Goal: Task Accomplishment & Management: Use online tool/utility

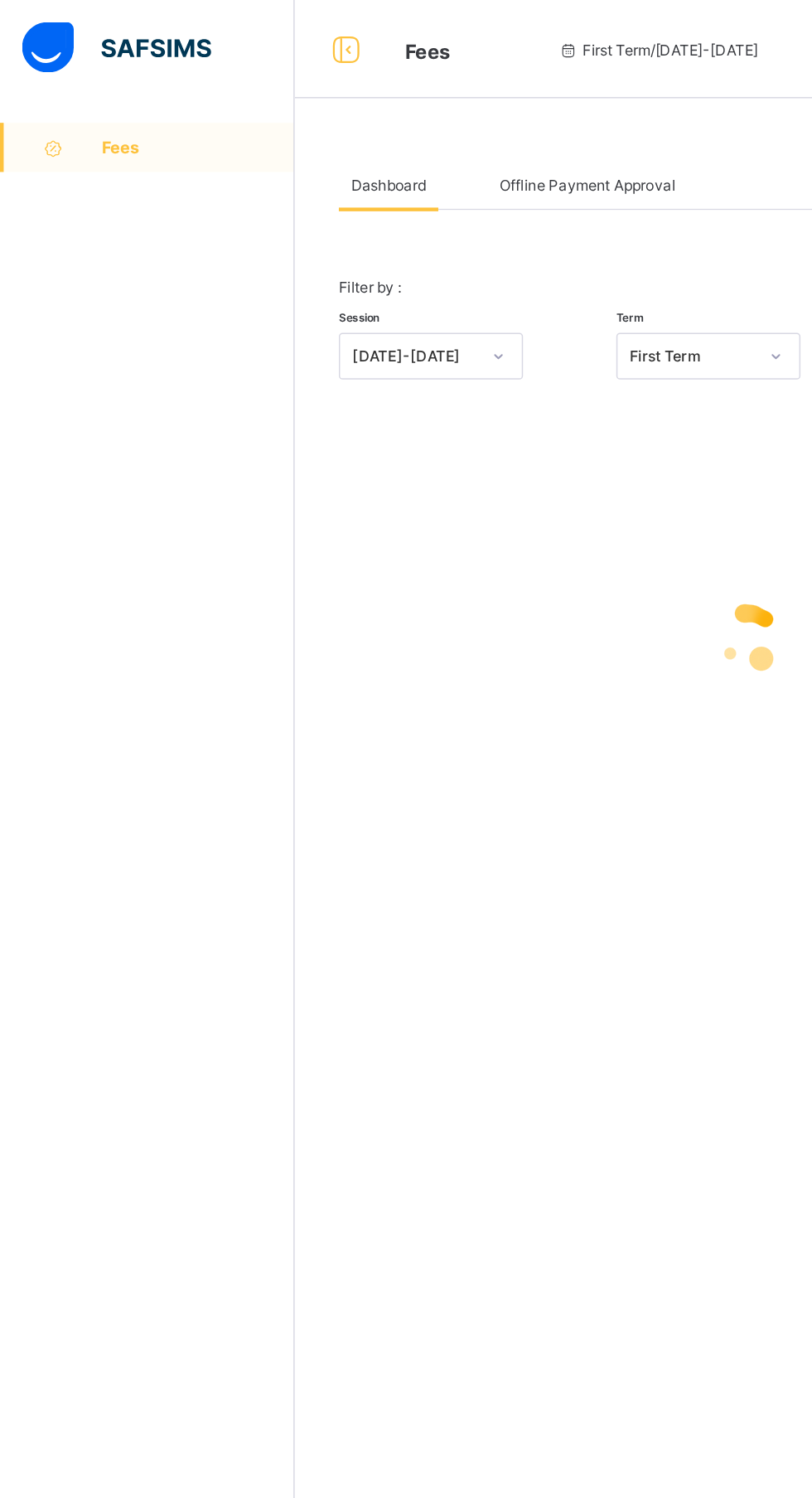
click at [403, 125] on span "Offline Payment Approval" at bounding box center [396, 125] width 119 height 12
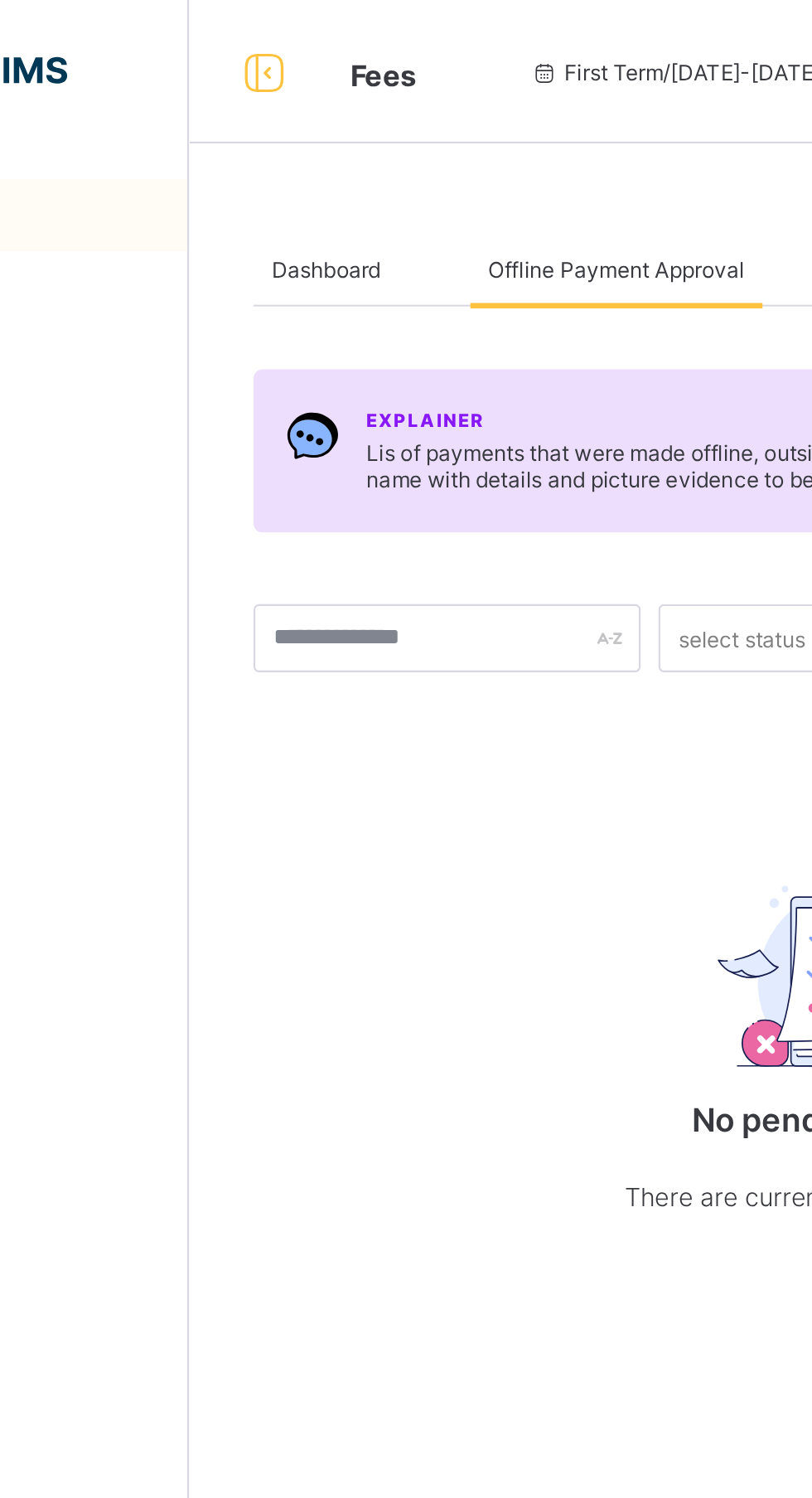
click at [261, 117] on div "Dashboard" at bounding box center [262, 124] width 68 height 33
click at [261, 132] on div "Dashboard" at bounding box center [262, 124] width 68 height 33
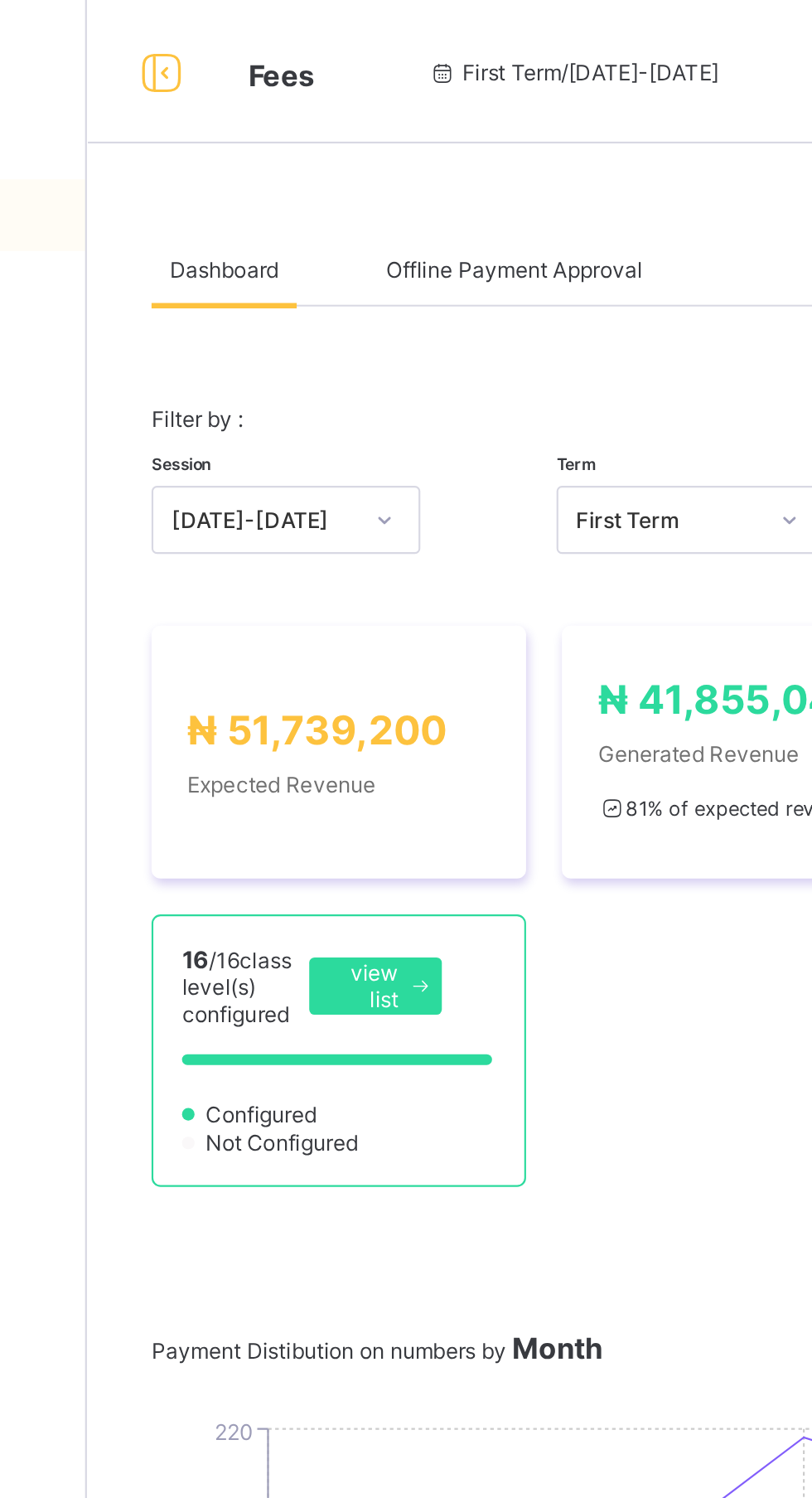
click at [384, 126] on span "Offline Payment Approval" at bounding box center [396, 125] width 119 height 12
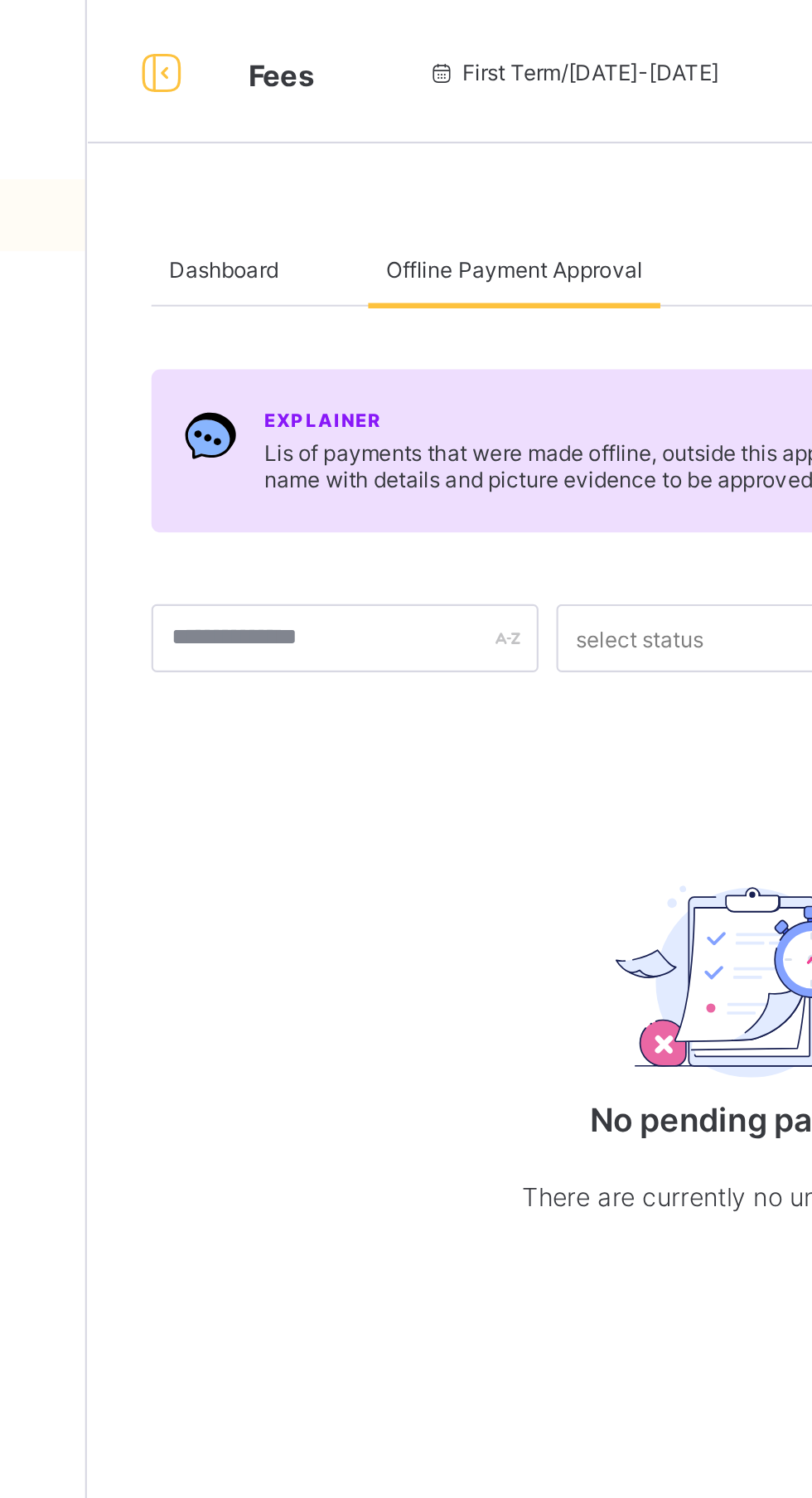
click at [519, 587] on div "No pending payment There are currently no unpaid invoices." at bounding box center [505, 479] width 332 height 235
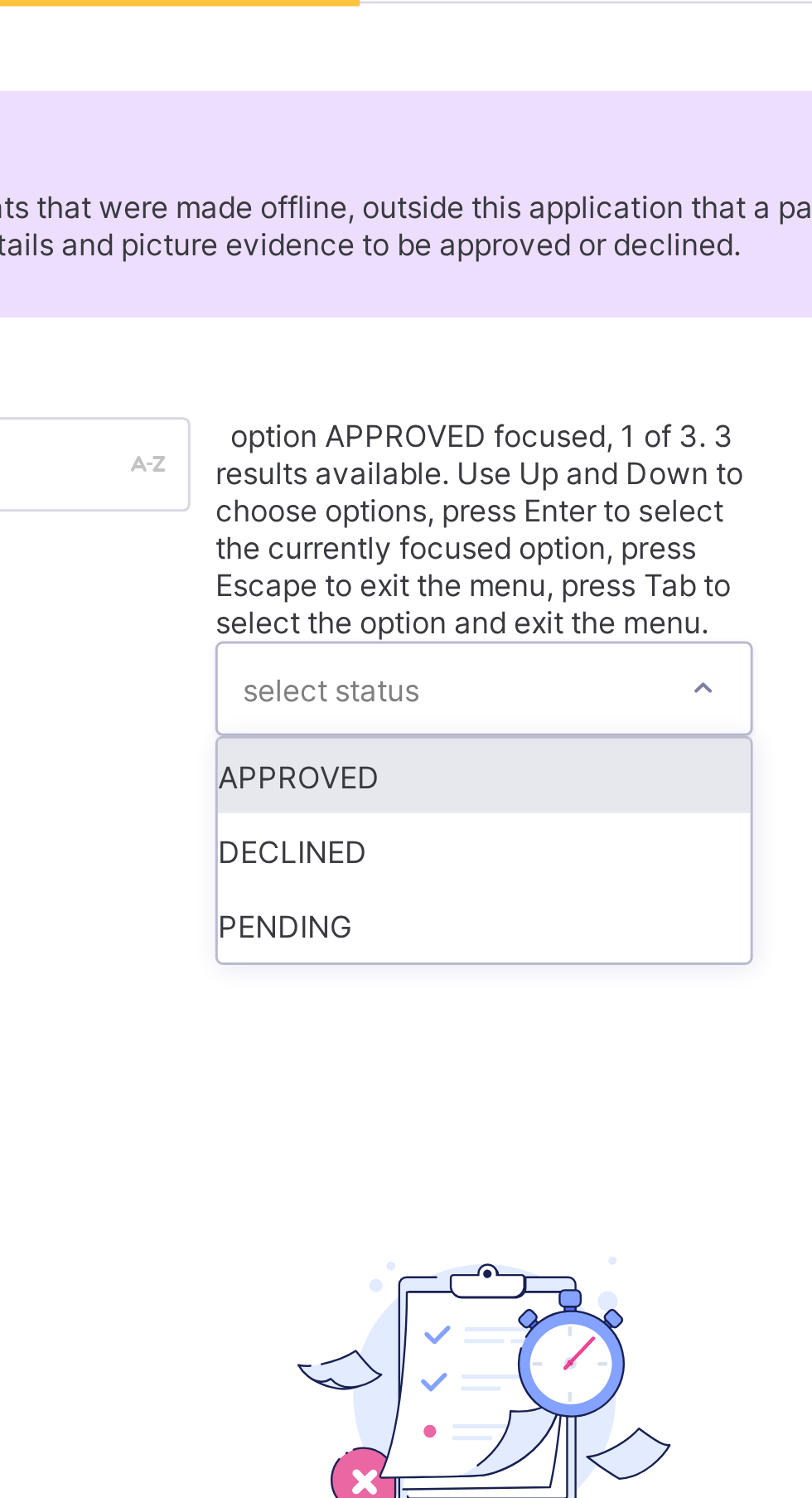
click at [403, 359] on div "Explainer Lis of payments that were made offline, outside this application that…" at bounding box center [506, 444] width 553 height 606
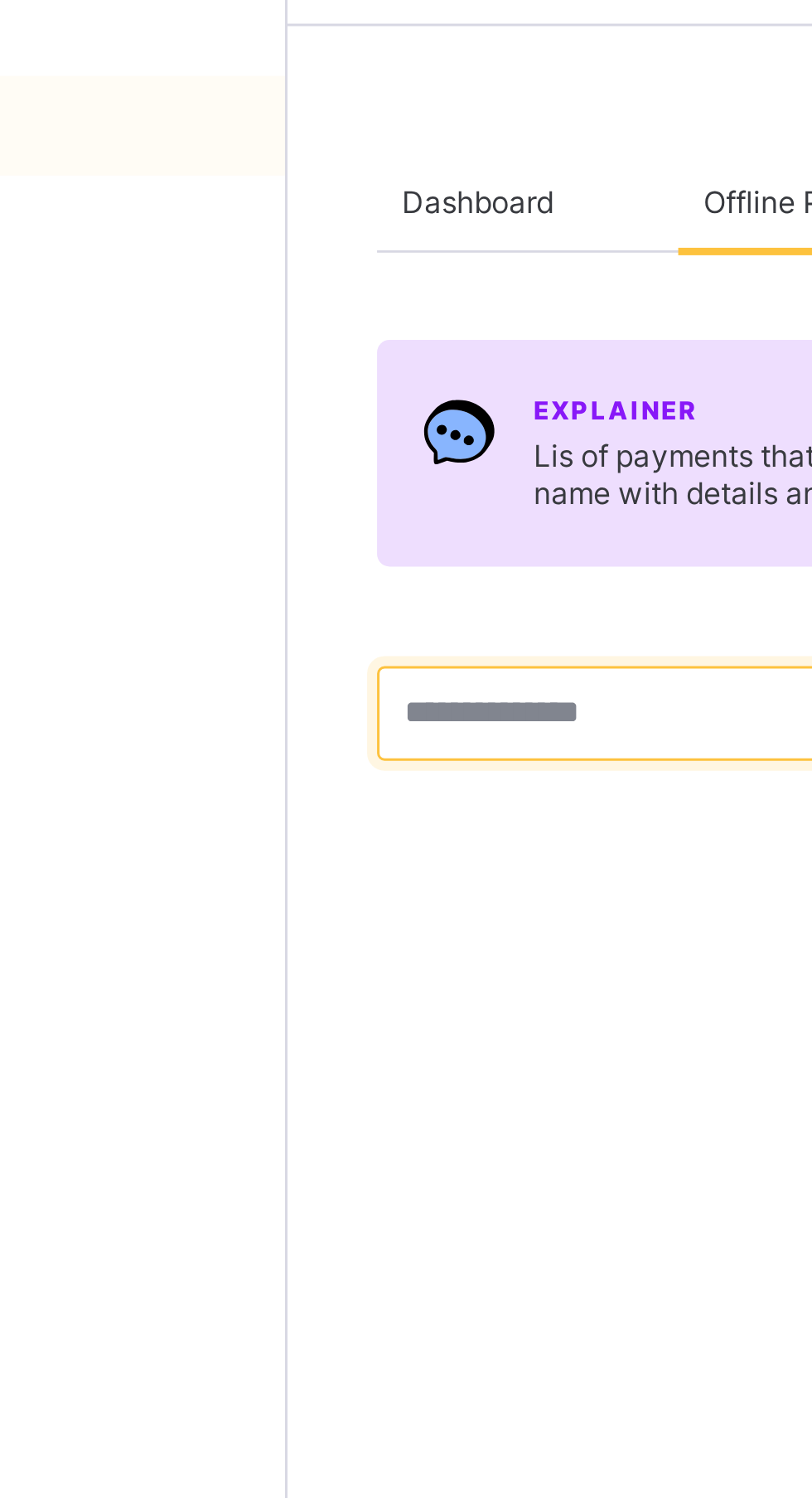
click at [306, 294] on input "text" at bounding box center [319, 295] width 179 height 31
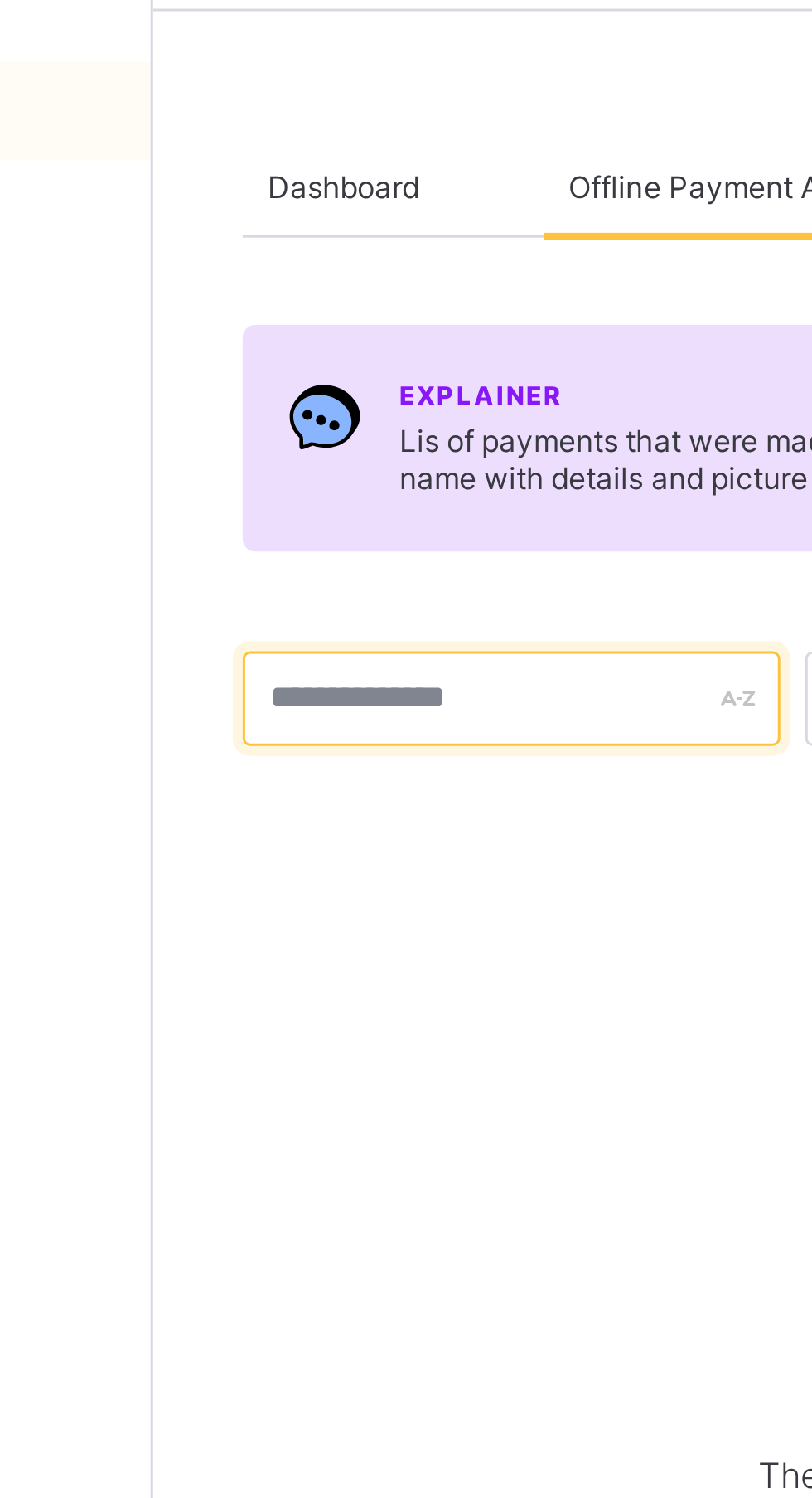
type input "*******"
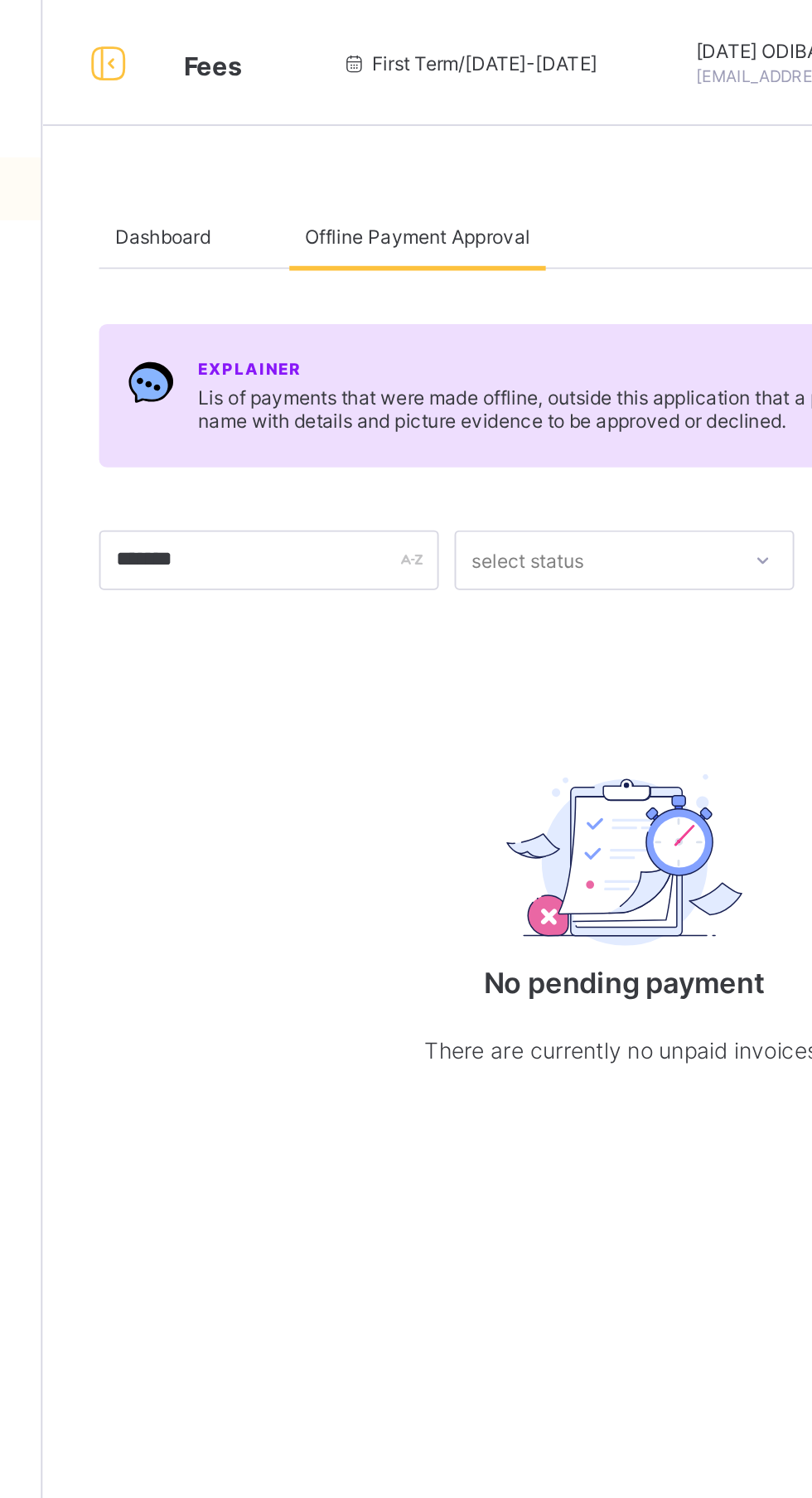
click at [250, 36] on div at bounding box center [234, 33] width 53 height 27
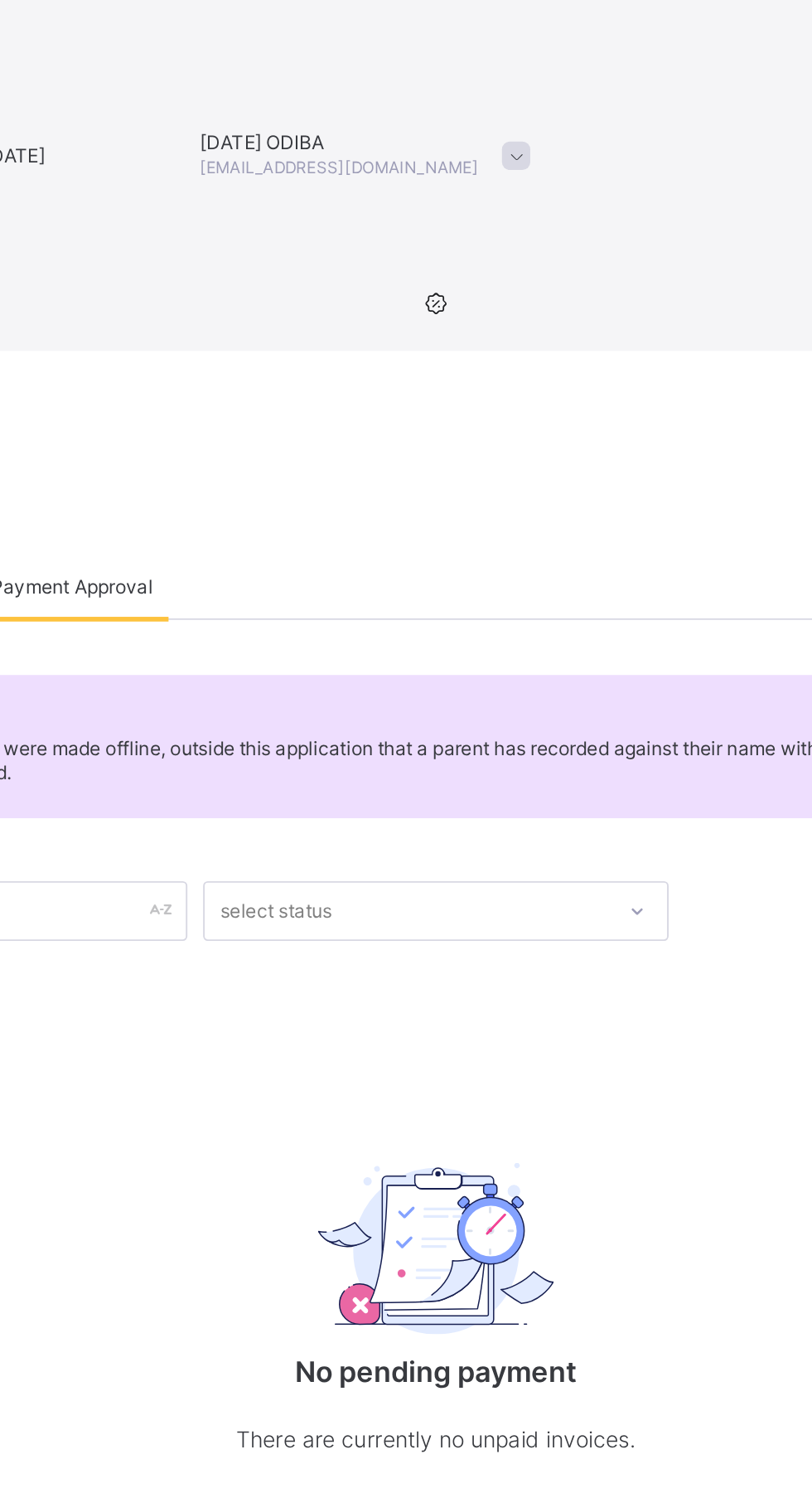
click at [455, 74] on span at bounding box center [449, 82] width 15 height 15
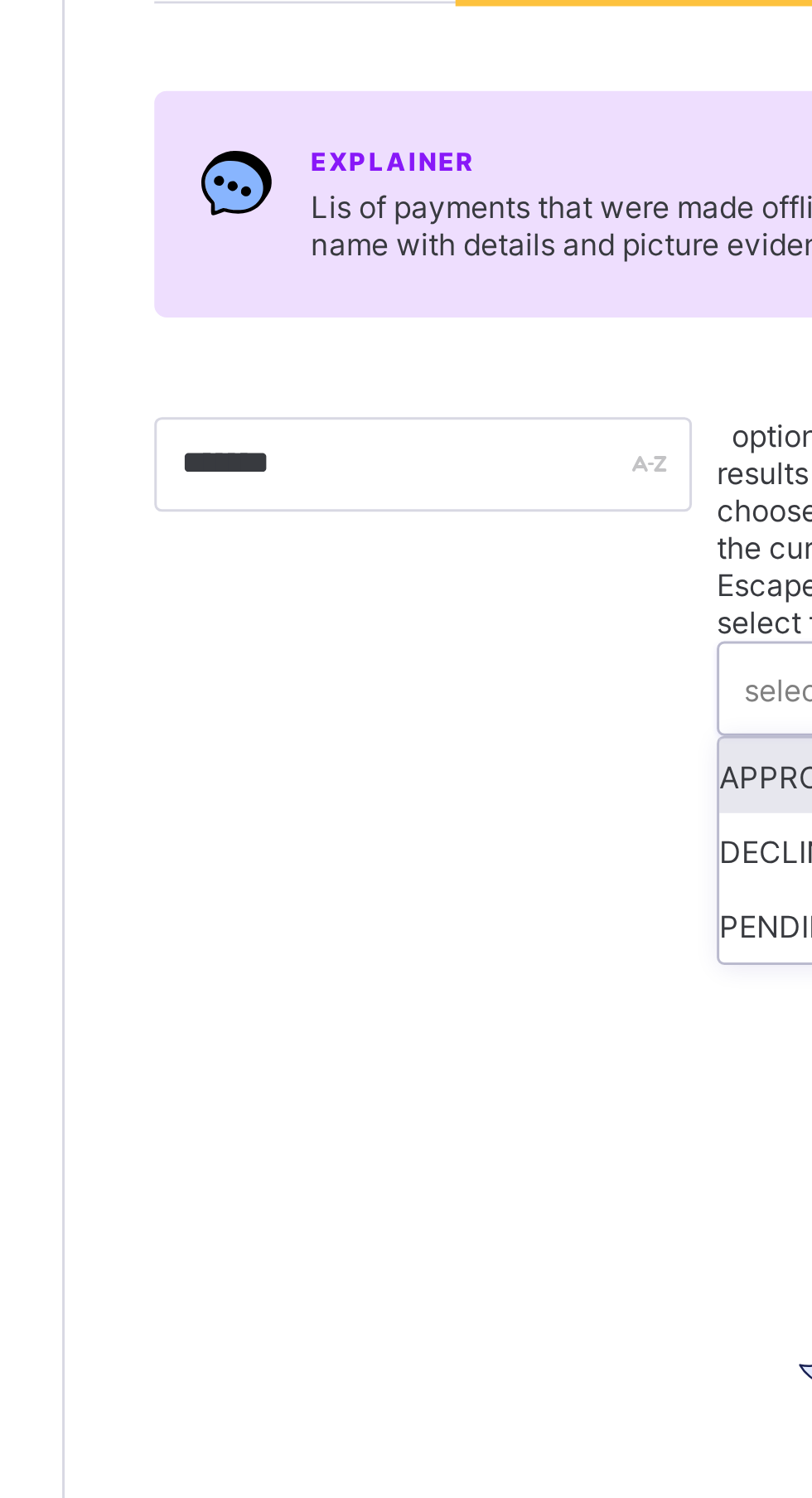
click at [256, 365] on div "Explainer Lis of payments that were made offline, outside this application that…" at bounding box center [506, 444] width 553 height 606
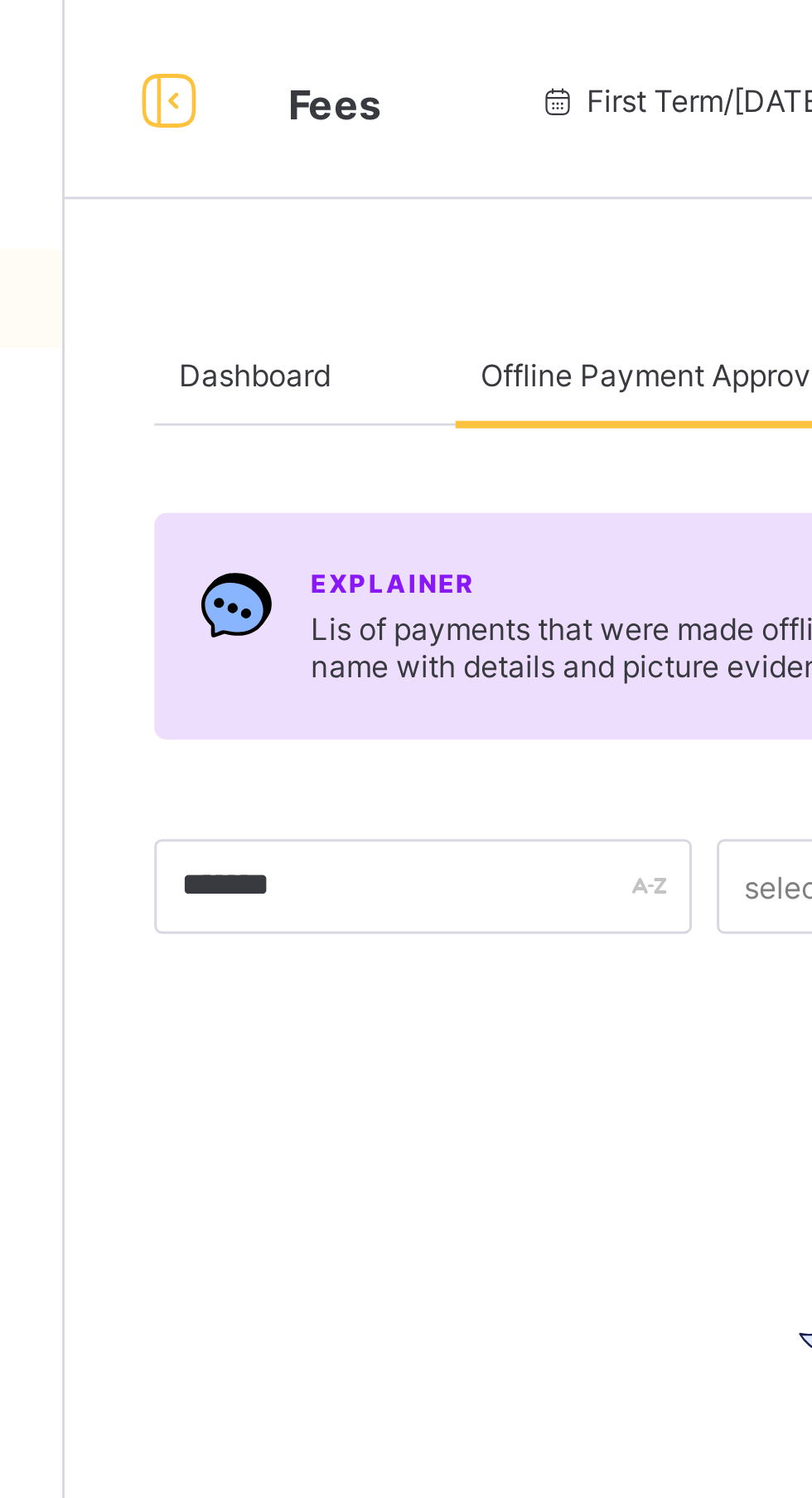
click at [274, 124] on span "Dashboard" at bounding box center [261, 125] width 50 height 12
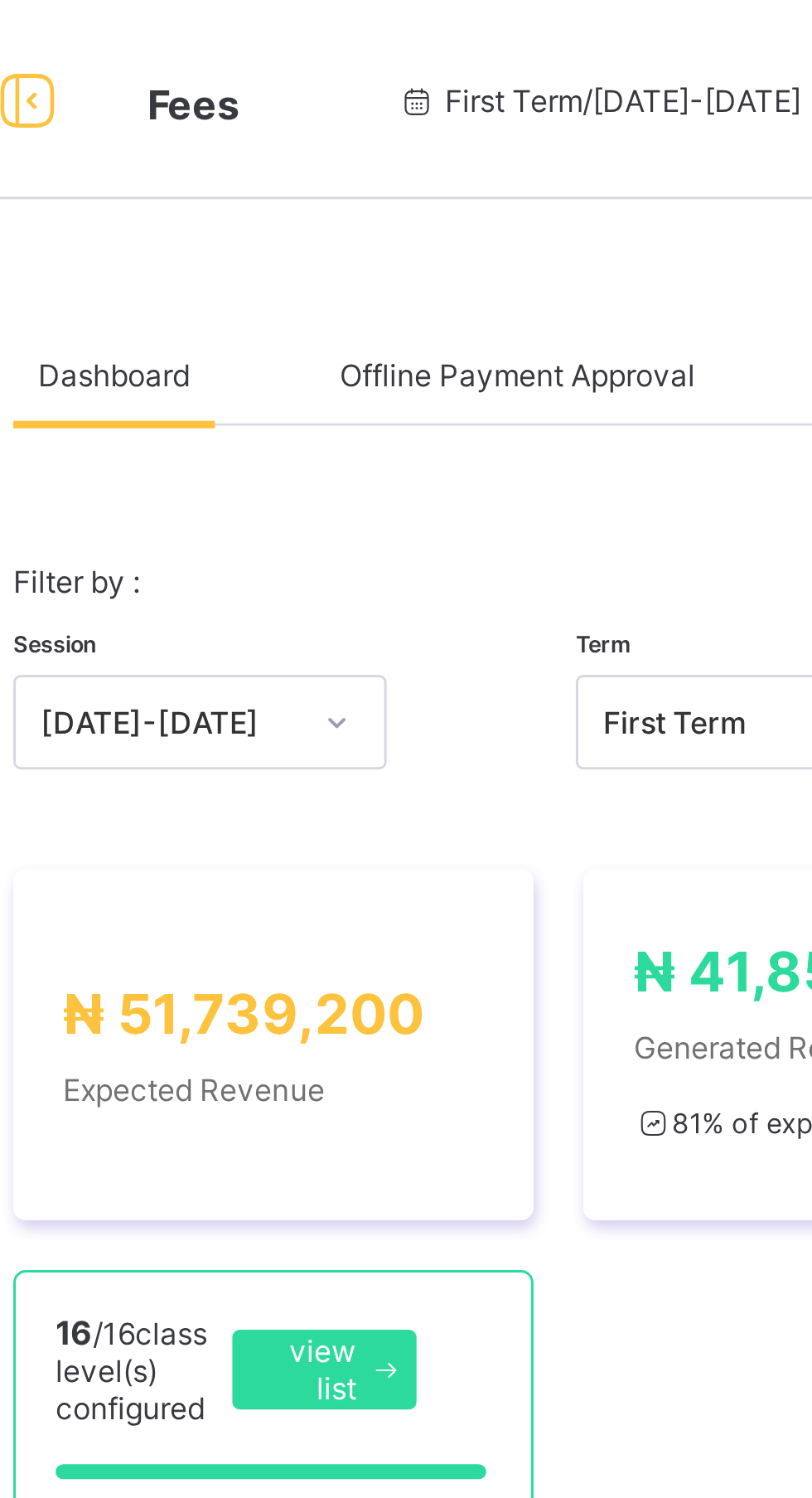
click at [425, 123] on span "Offline Payment Approval" at bounding box center [396, 125] width 119 height 12
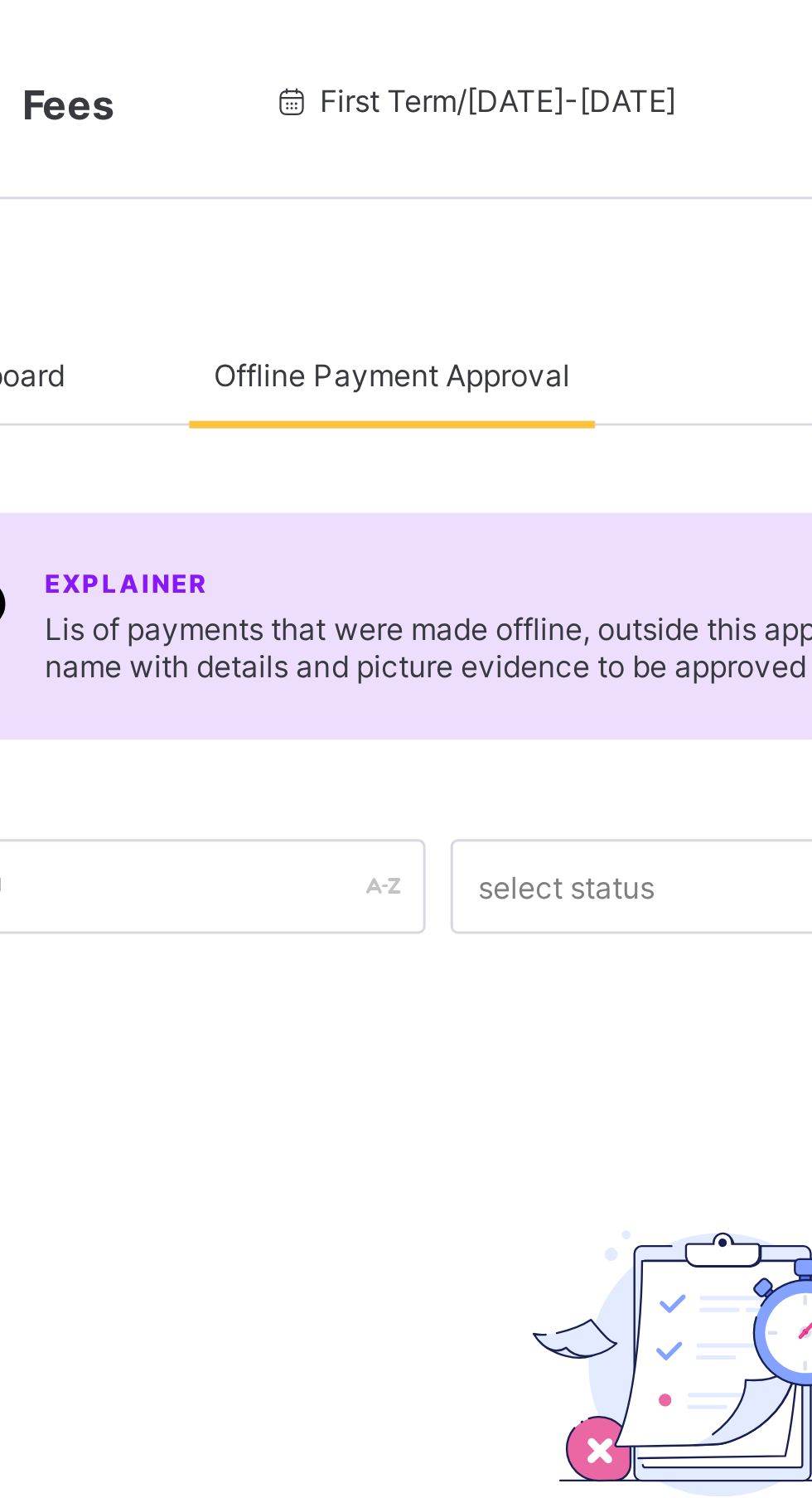
click at [287, 130] on div "Dashboard" at bounding box center [262, 124] width 68 height 33
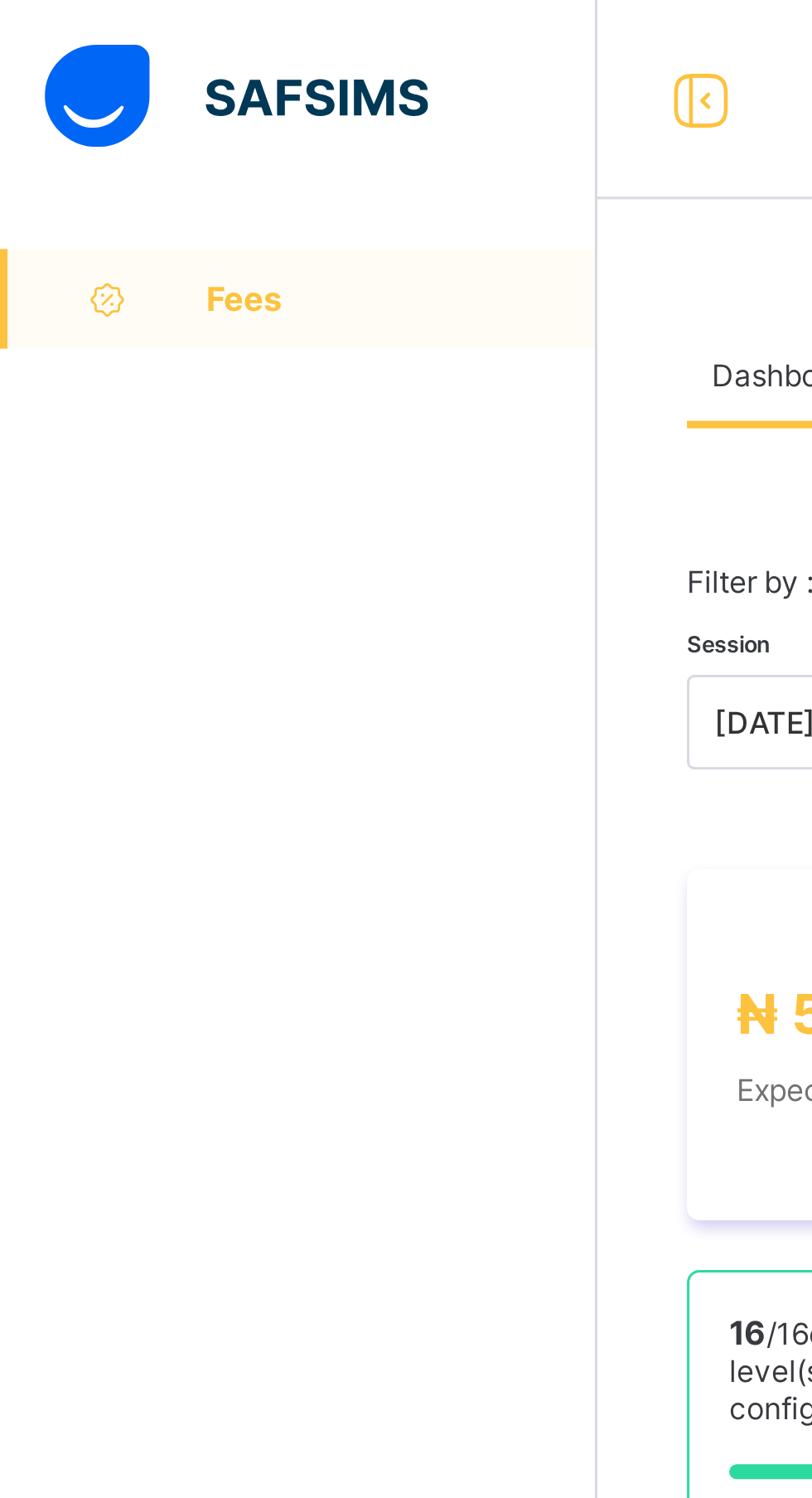
click at [82, 107] on link "Fees" at bounding box center [99, 99] width 199 height 33
click at [3, 30] on div at bounding box center [98, 33] width 199 height 67
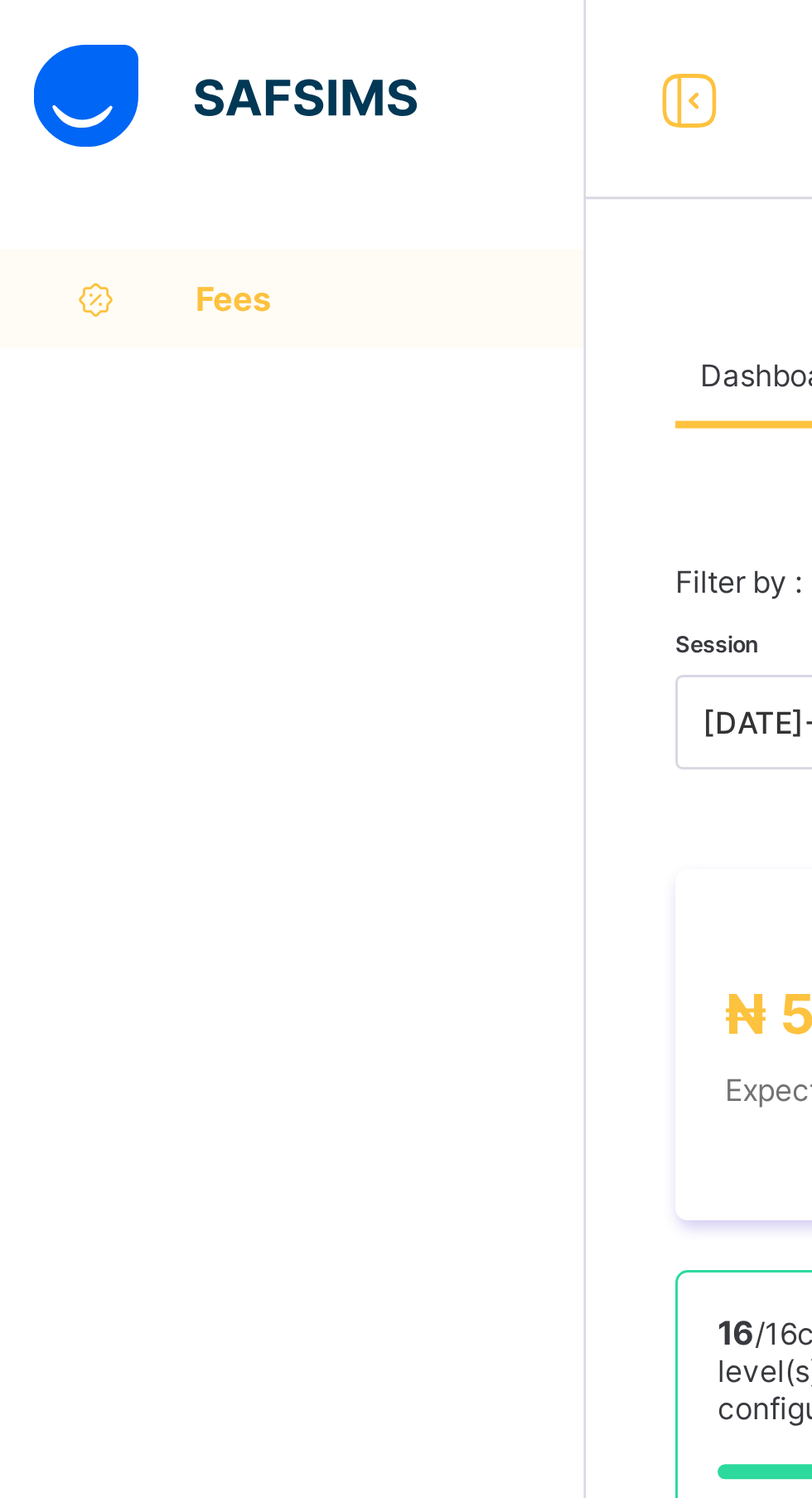
click at [146, 102] on span "Fees" at bounding box center [133, 100] width 130 height 13
click at [113, 103] on span "Fees" at bounding box center [133, 100] width 130 height 13
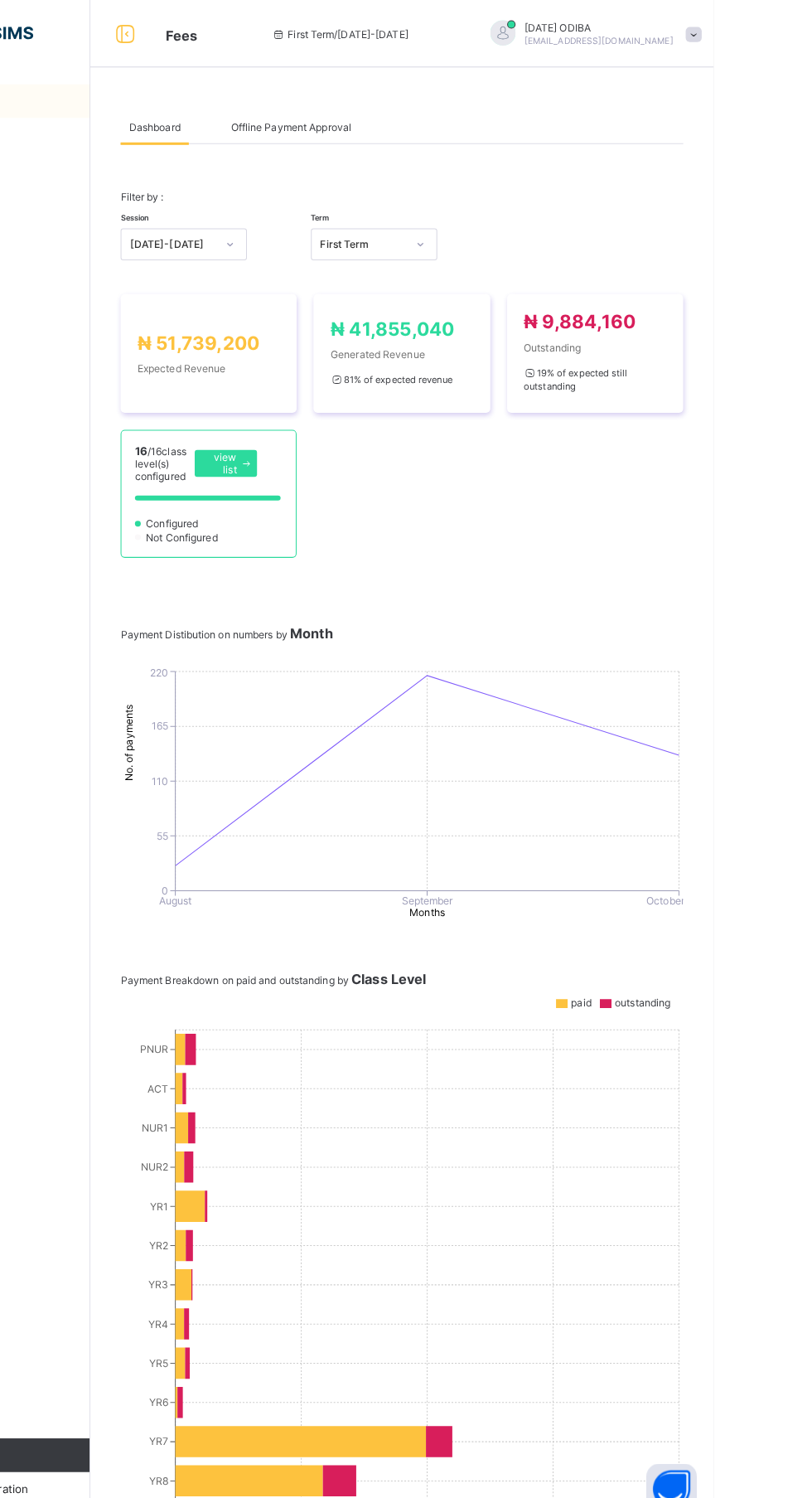
click at [289, 26] on span "Fees" at bounding box center [289, 33] width 30 height 22
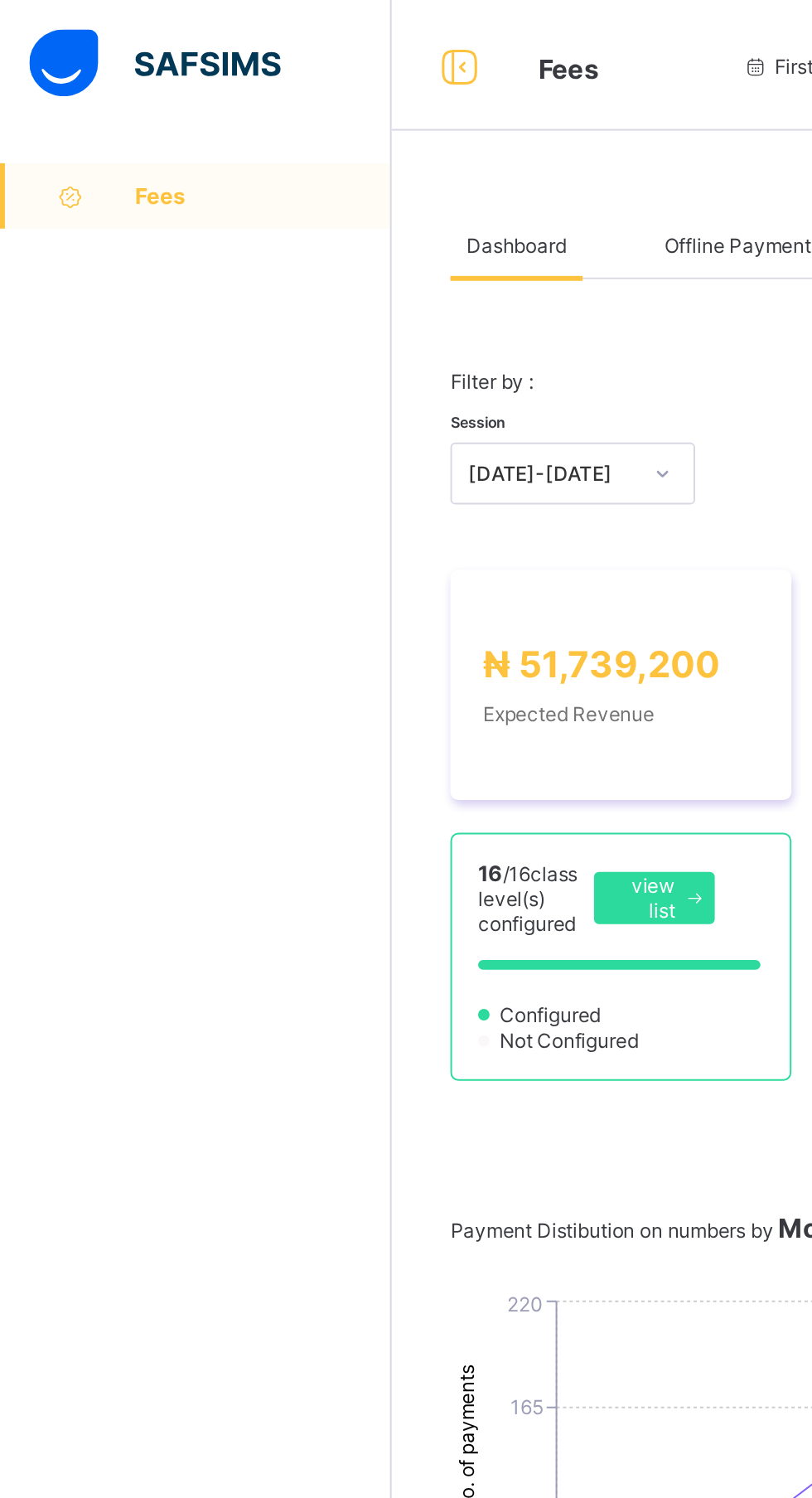
click at [76, 97] on span "Fees" at bounding box center [133, 100] width 130 height 13
